Goal: Information Seeking & Learning: Check status

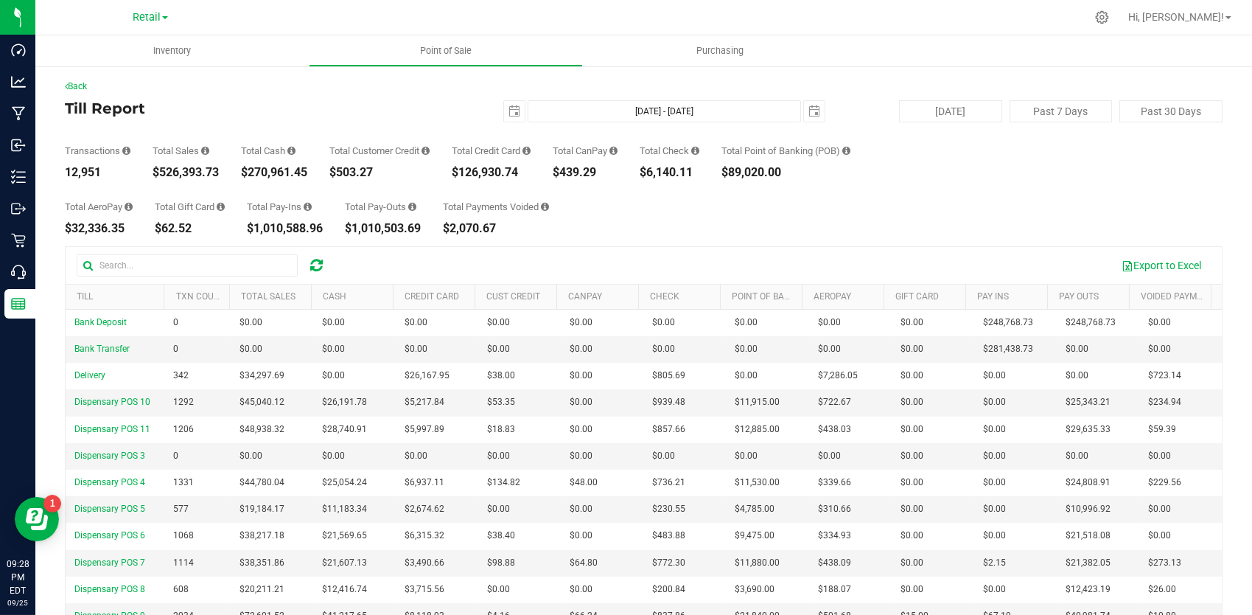
scroll to position [20, 0]
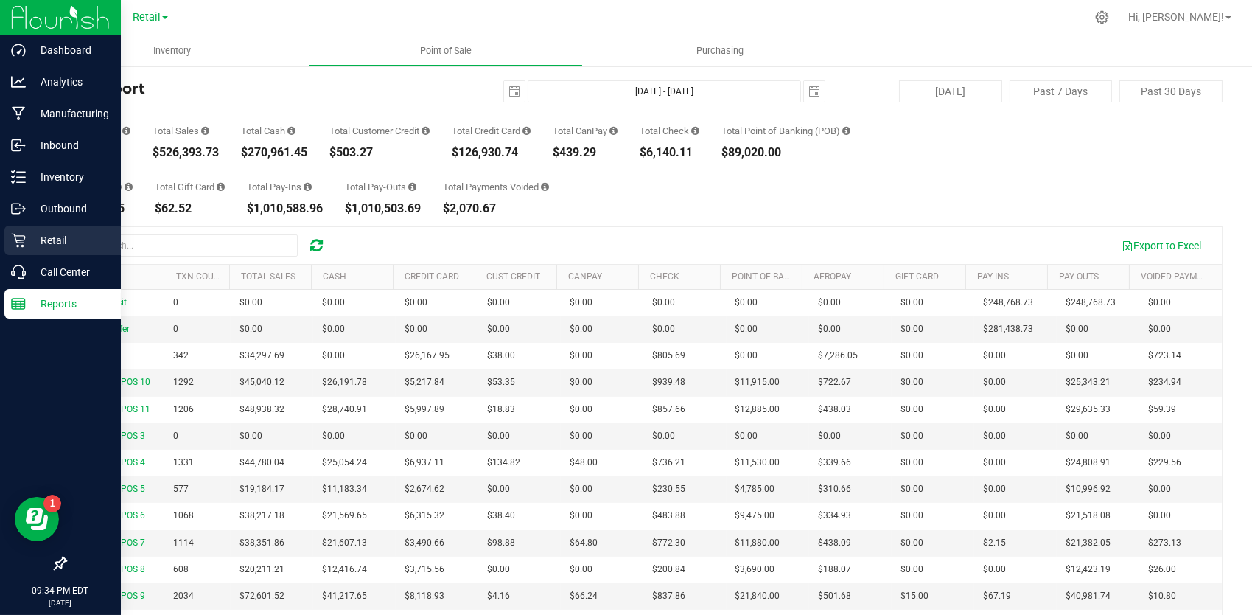
click at [74, 243] on p "Retail" at bounding box center [70, 240] width 88 height 18
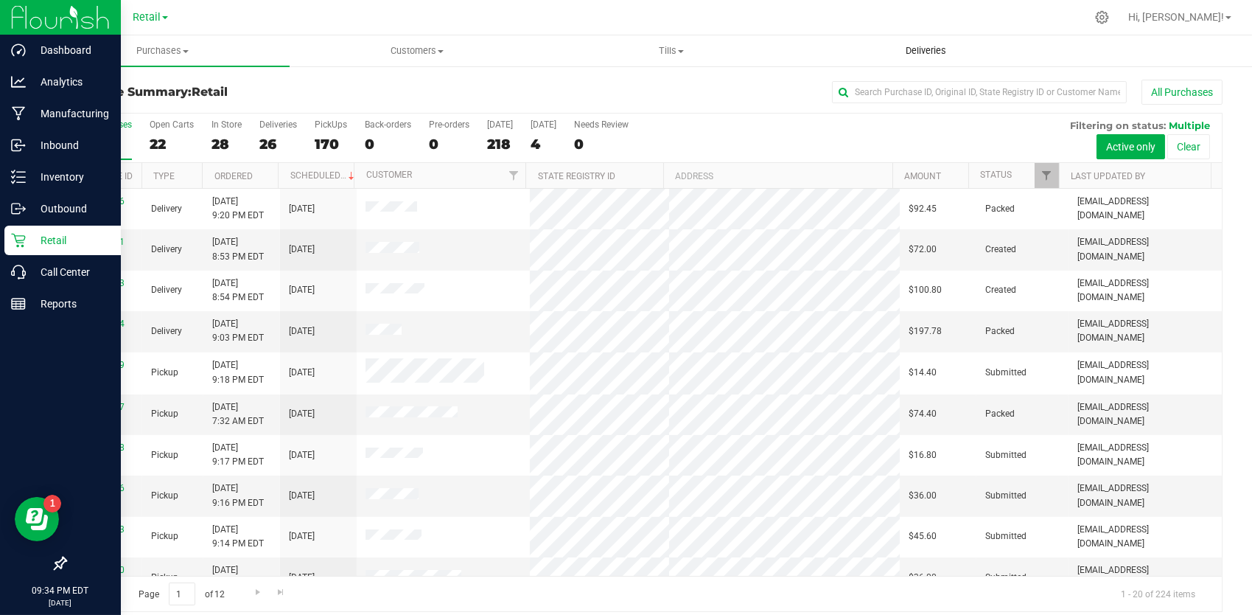
click at [910, 44] on span "Deliveries" at bounding box center [926, 50] width 80 height 13
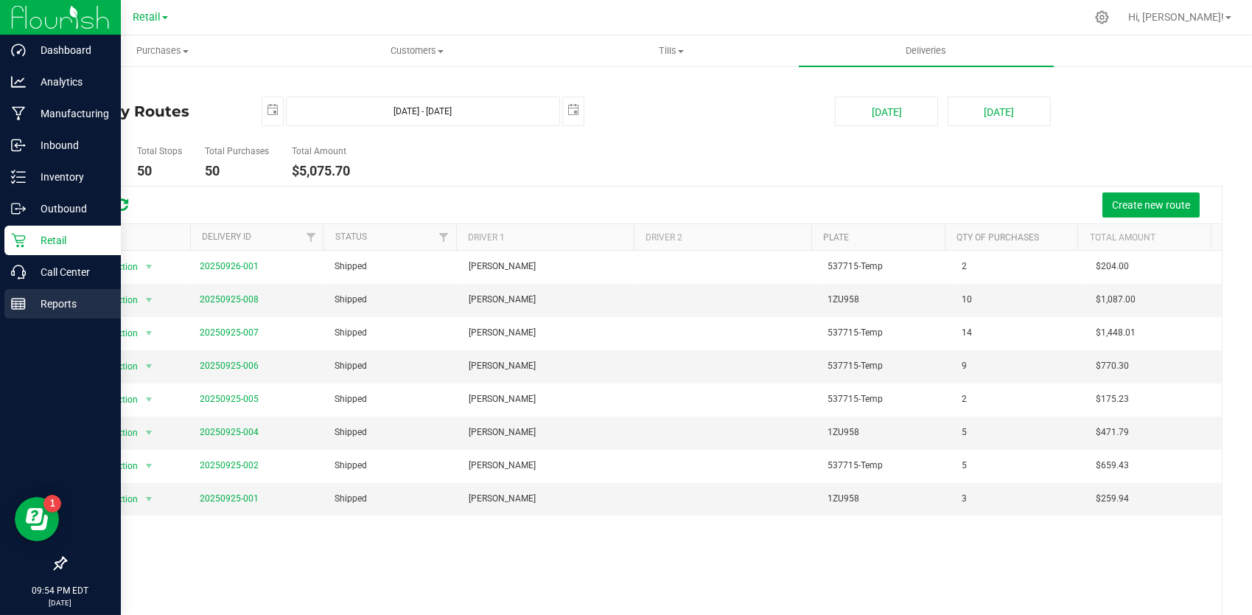
click at [19, 301] on line at bounding box center [18, 301] width 13 height 0
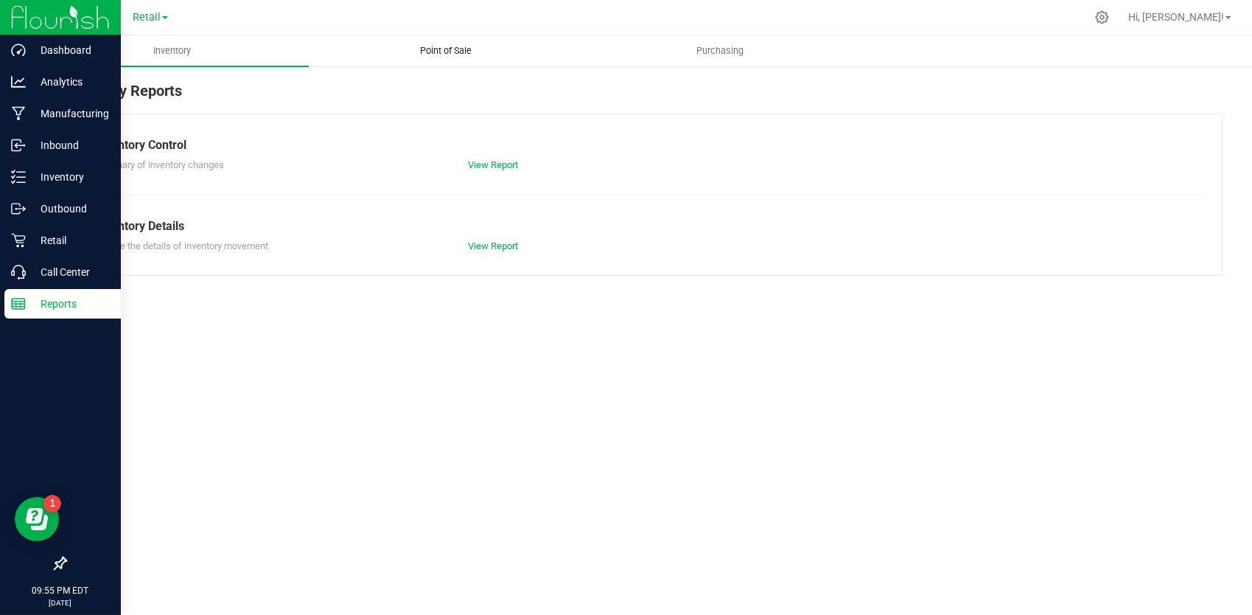
click at [445, 55] on span "Point of Sale" at bounding box center [445, 50] width 91 height 13
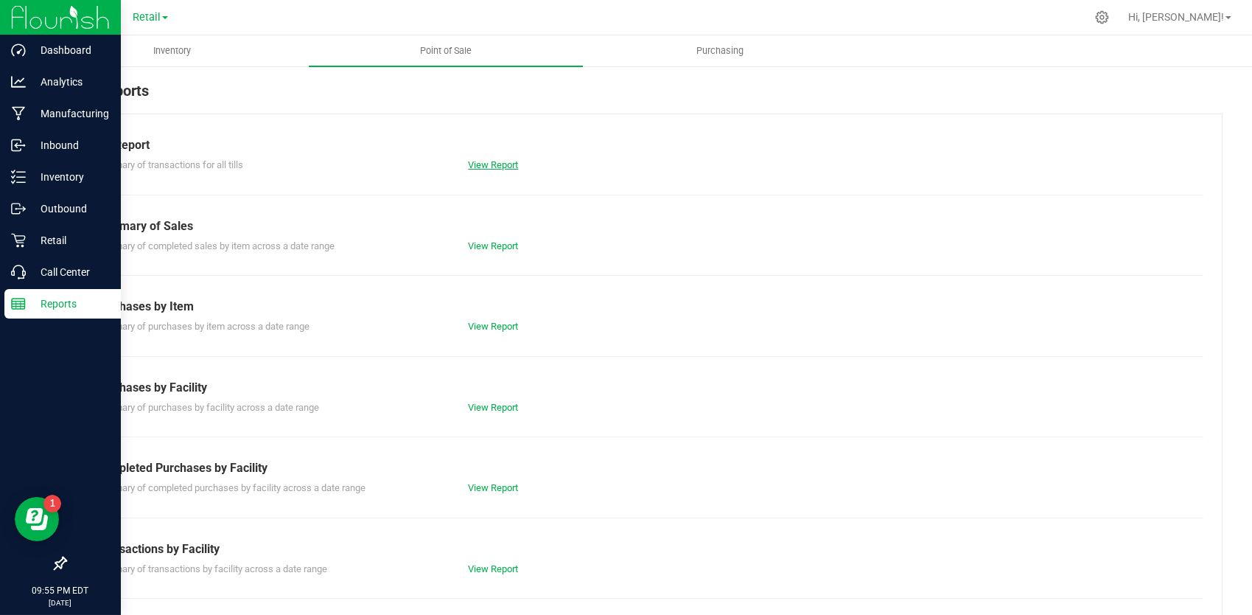
click at [482, 163] on link "View Report" at bounding box center [493, 164] width 50 height 11
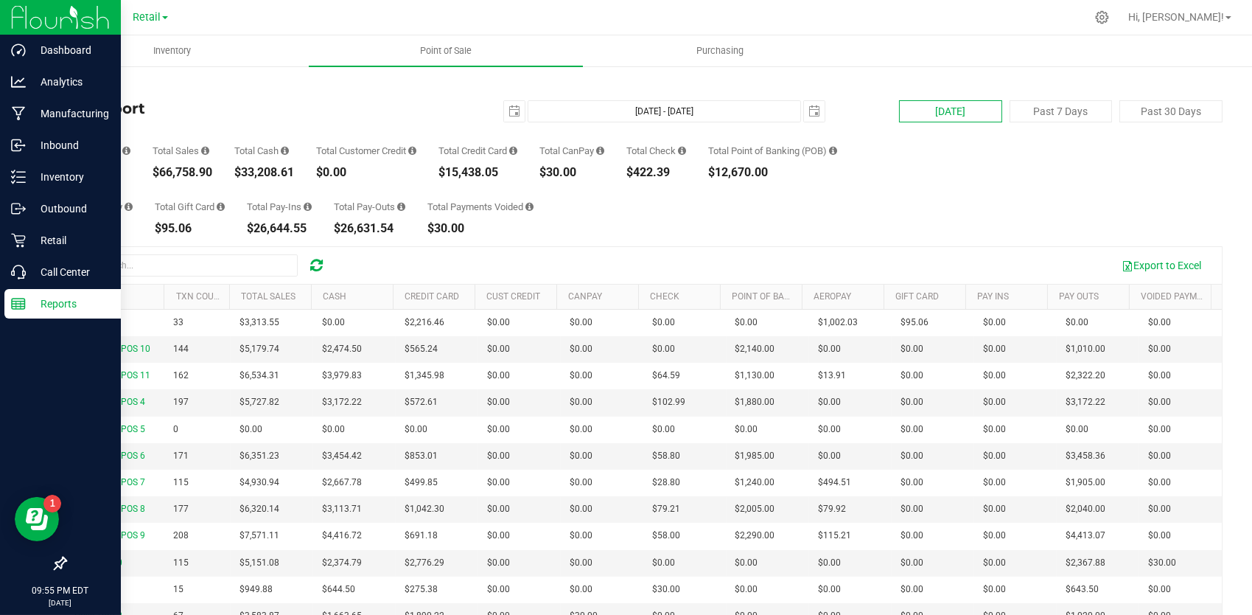
click at [939, 111] on button "[DATE]" at bounding box center [950, 111] width 103 height 22
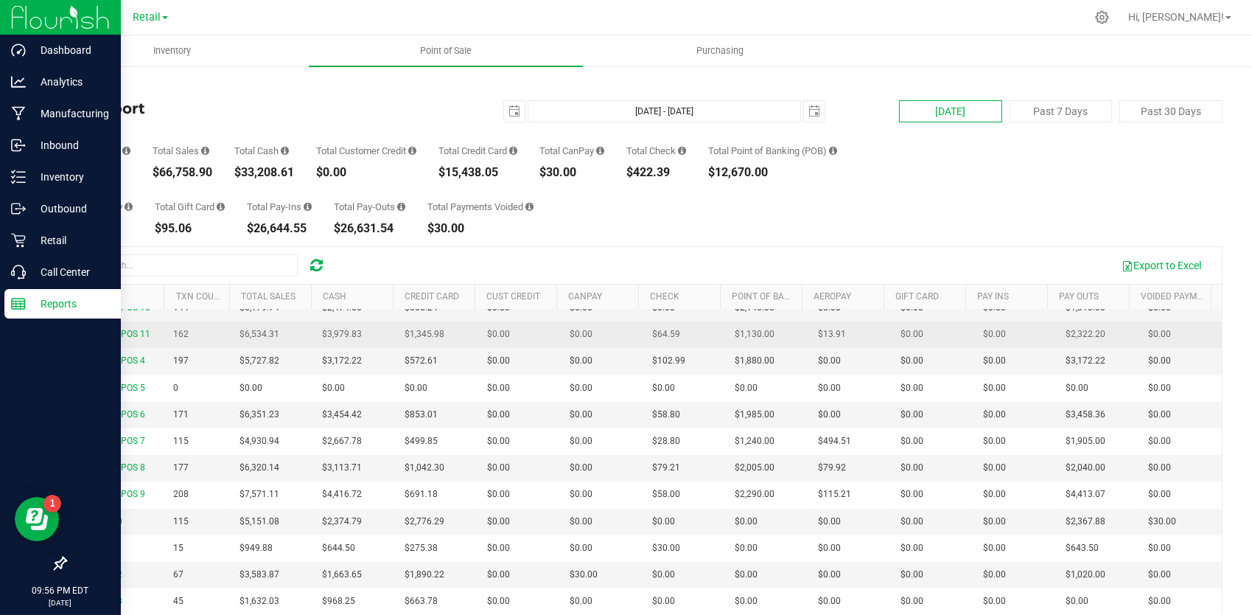
scroll to position [144, 0]
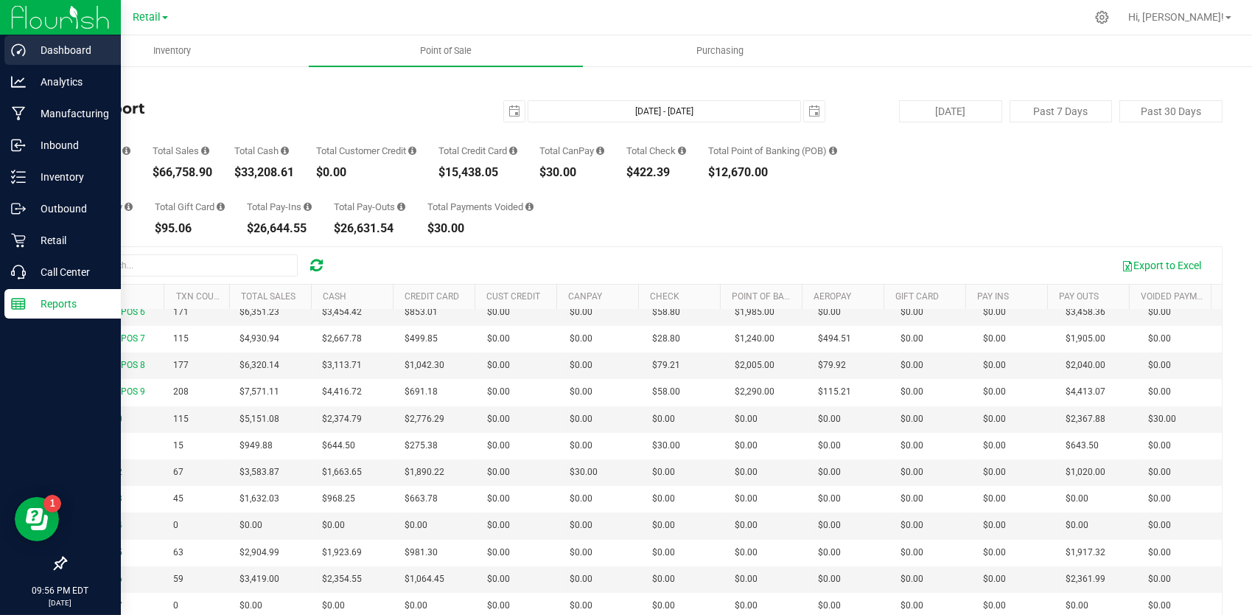
click at [72, 52] on p "Dashboard" at bounding box center [70, 50] width 88 height 18
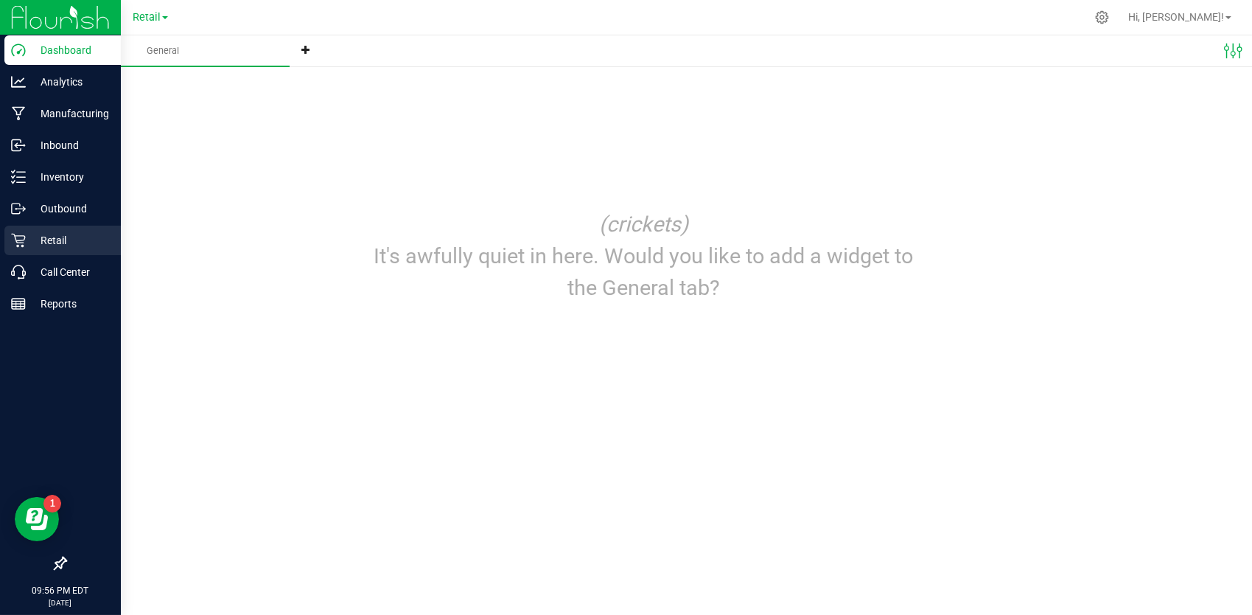
click at [58, 246] on p "Retail" at bounding box center [70, 240] width 88 height 18
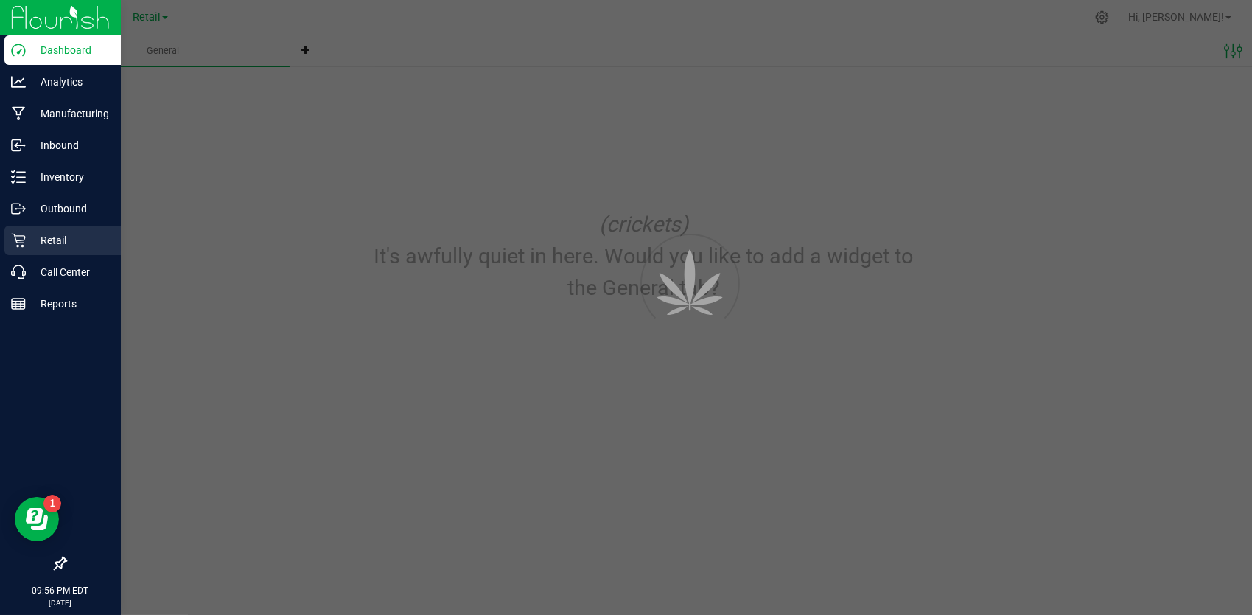
click at [58, 246] on p "Retail" at bounding box center [70, 240] width 88 height 18
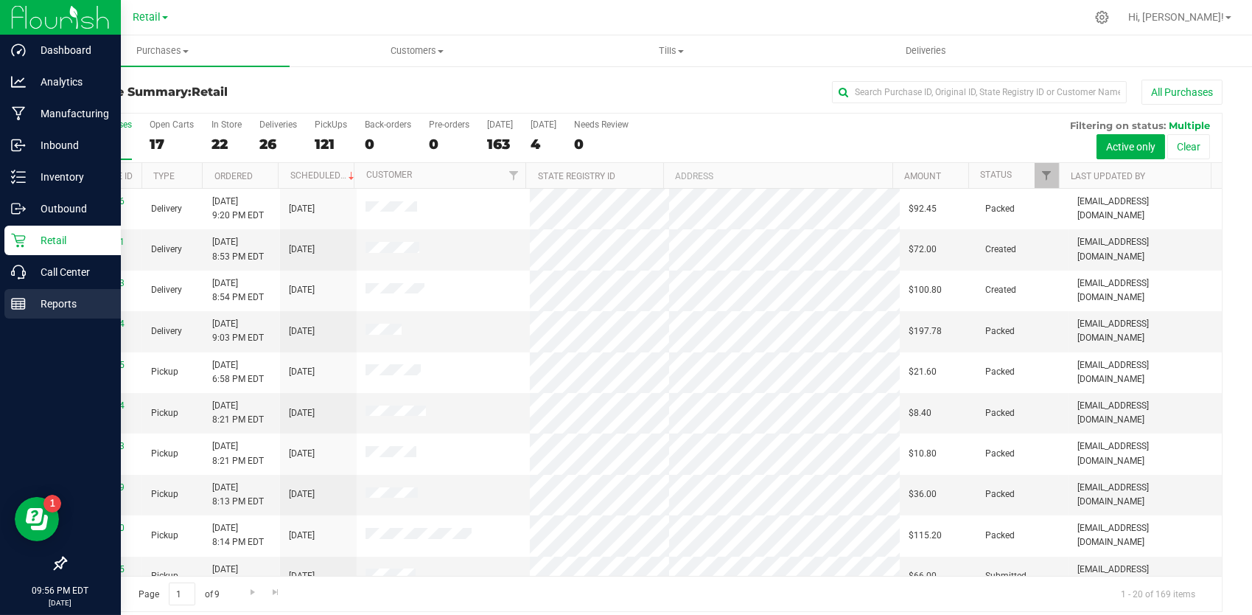
click at [56, 298] on p "Reports" at bounding box center [70, 304] width 88 height 18
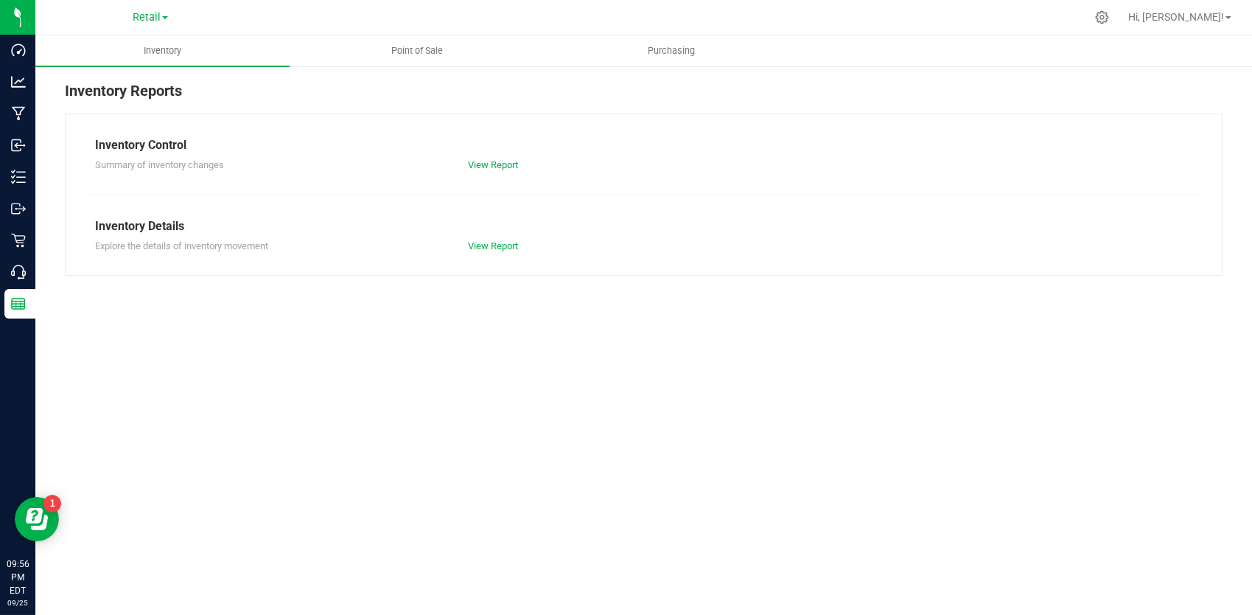
click at [284, 309] on div "Inventory Point of Sale Purchasing Inventory Reports Inventory Control Summary …" at bounding box center [643, 324] width 1217 height 579
click at [421, 44] on span "Point of Sale" at bounding box center [417, 50] width 91 height 13
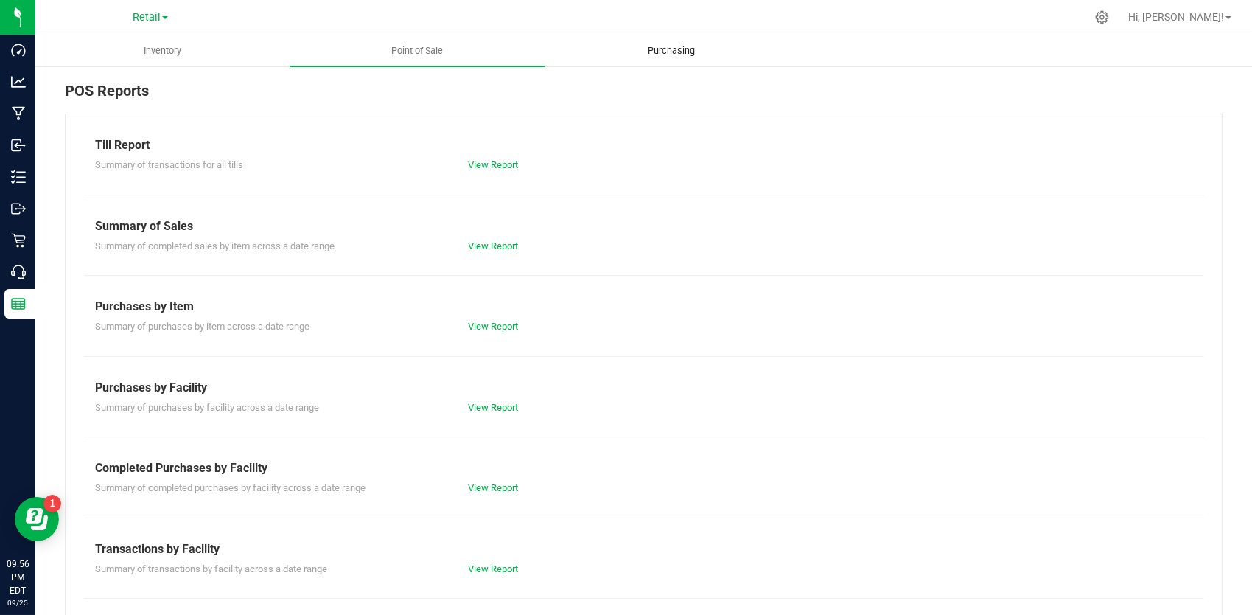
click at [619, 52] on uib-tab-heading "Purchasing" at bounding box center [671, 50] width 253 height 29
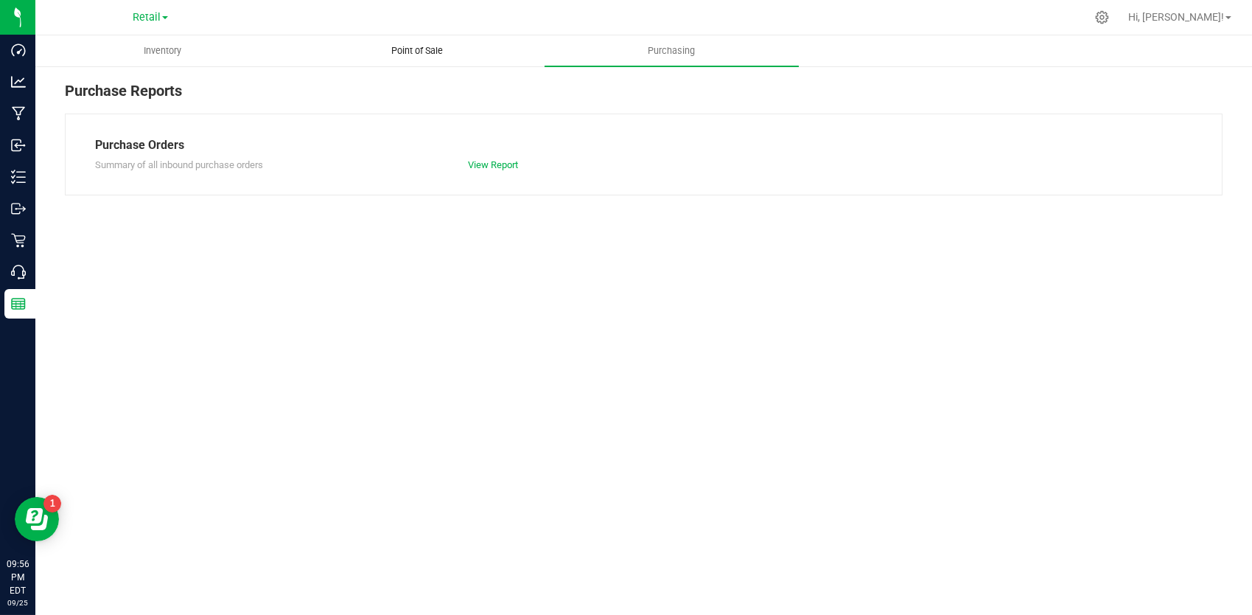
click at [459, 63] on uib-tab-heading "Point of Sale" at bounding box center [416, 50] width 253 height 29
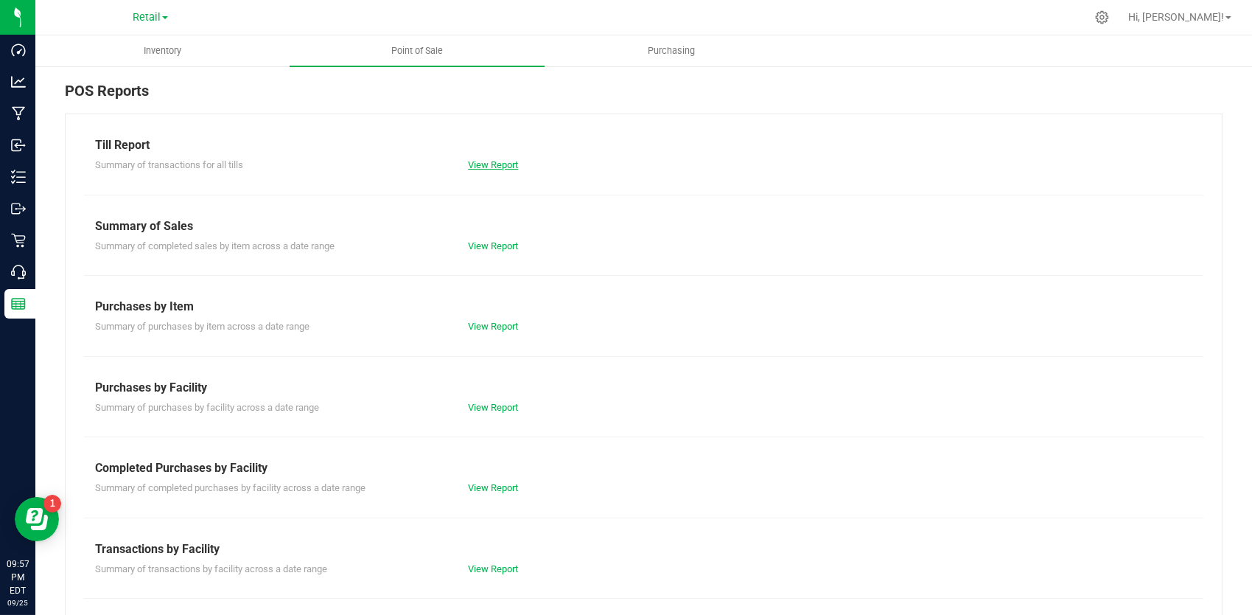
click at [492, 167] on link "View Report" at bounding box center [493, 164] width 50 height 11
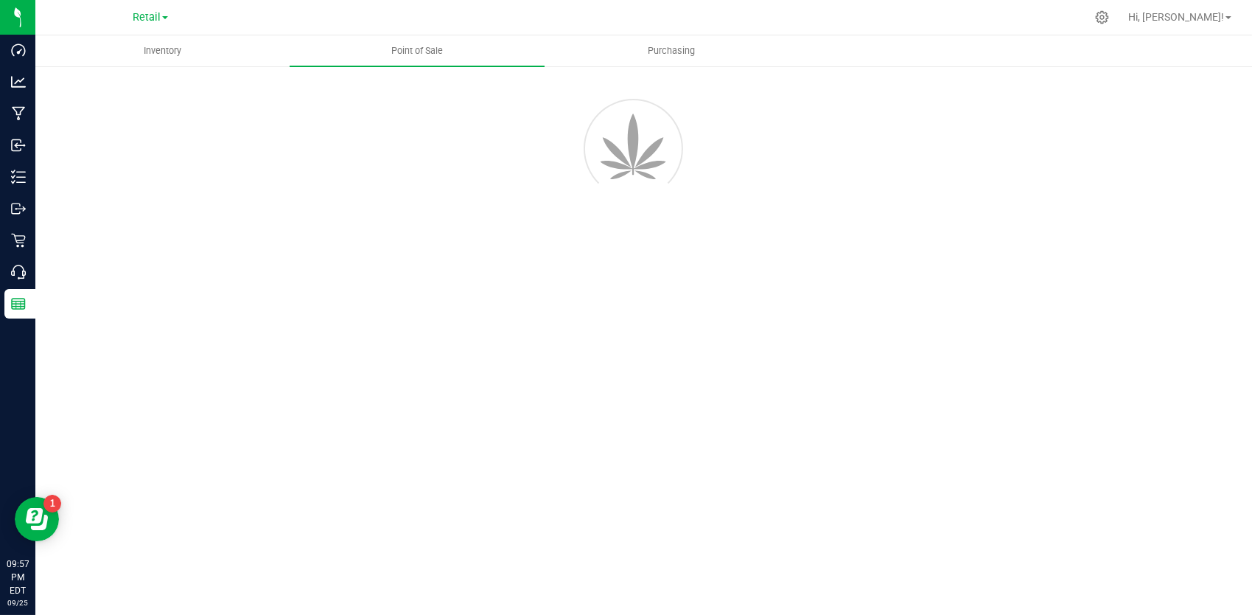
click at [492, 167] on div at bounding box center [644, 146] width 1180 height 133
